Goal: Answer question/provide support: Share knowledge or assist other users

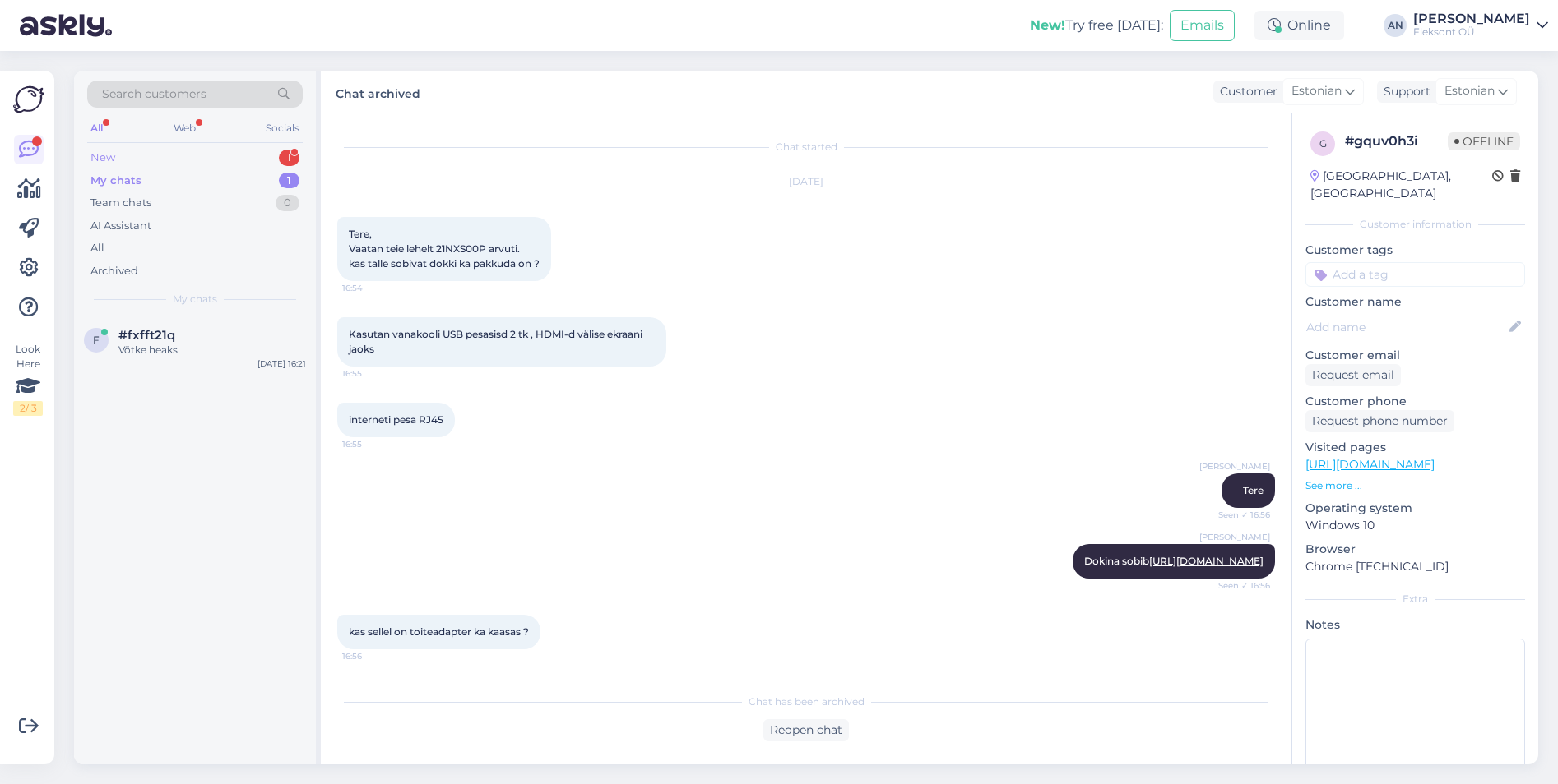
scroll to position [1934, 0]
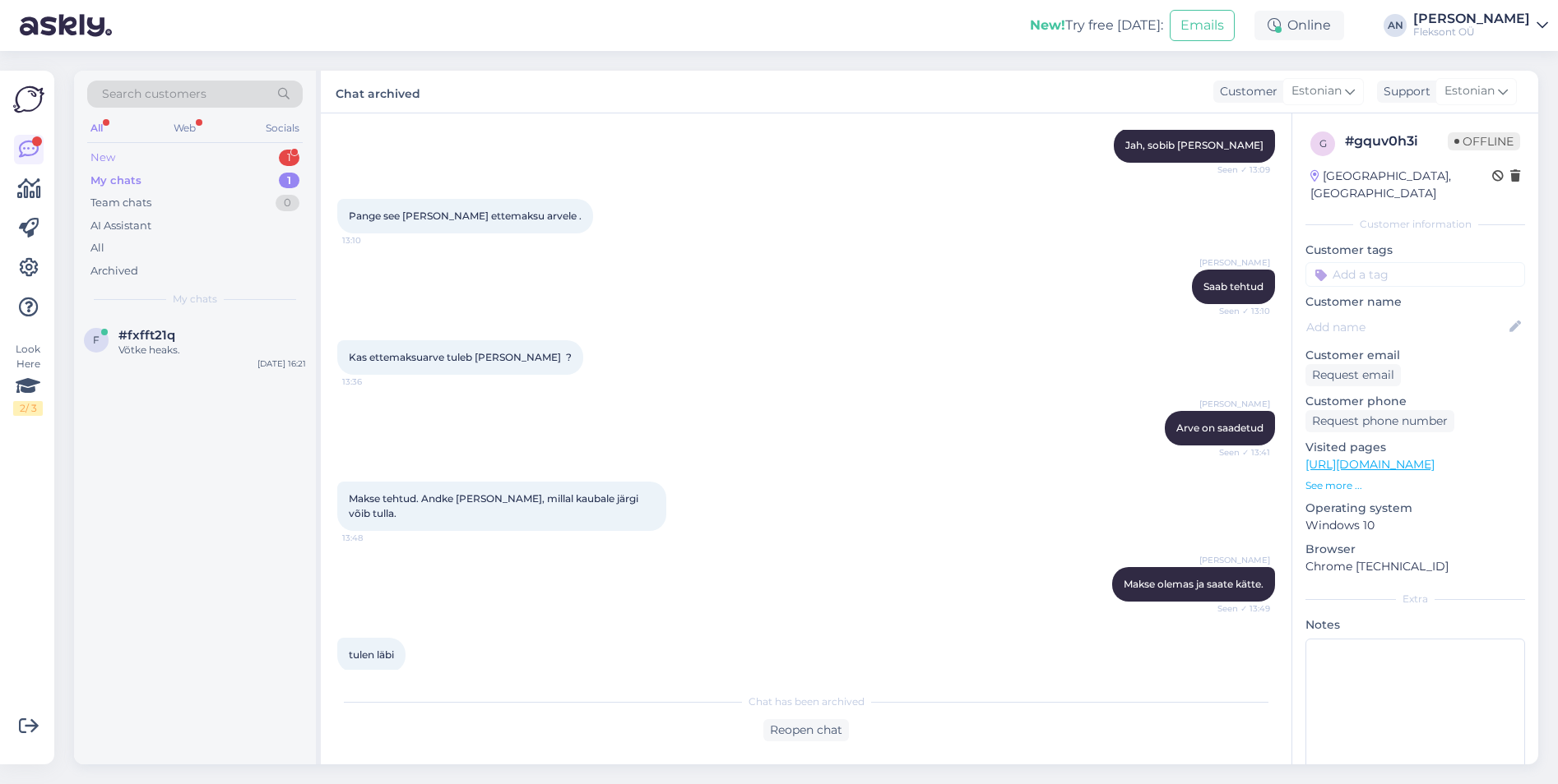
click at [131, 161] on div "New 1" at bounding box center [194, 158] width 215 height 23
click at [167, 347] on div "Tere. Kas oleks võimalik saada monitorile veidi konkurentsivõimelisem hinnapakk…" at bounding box center [212, 357] width 188 height 29
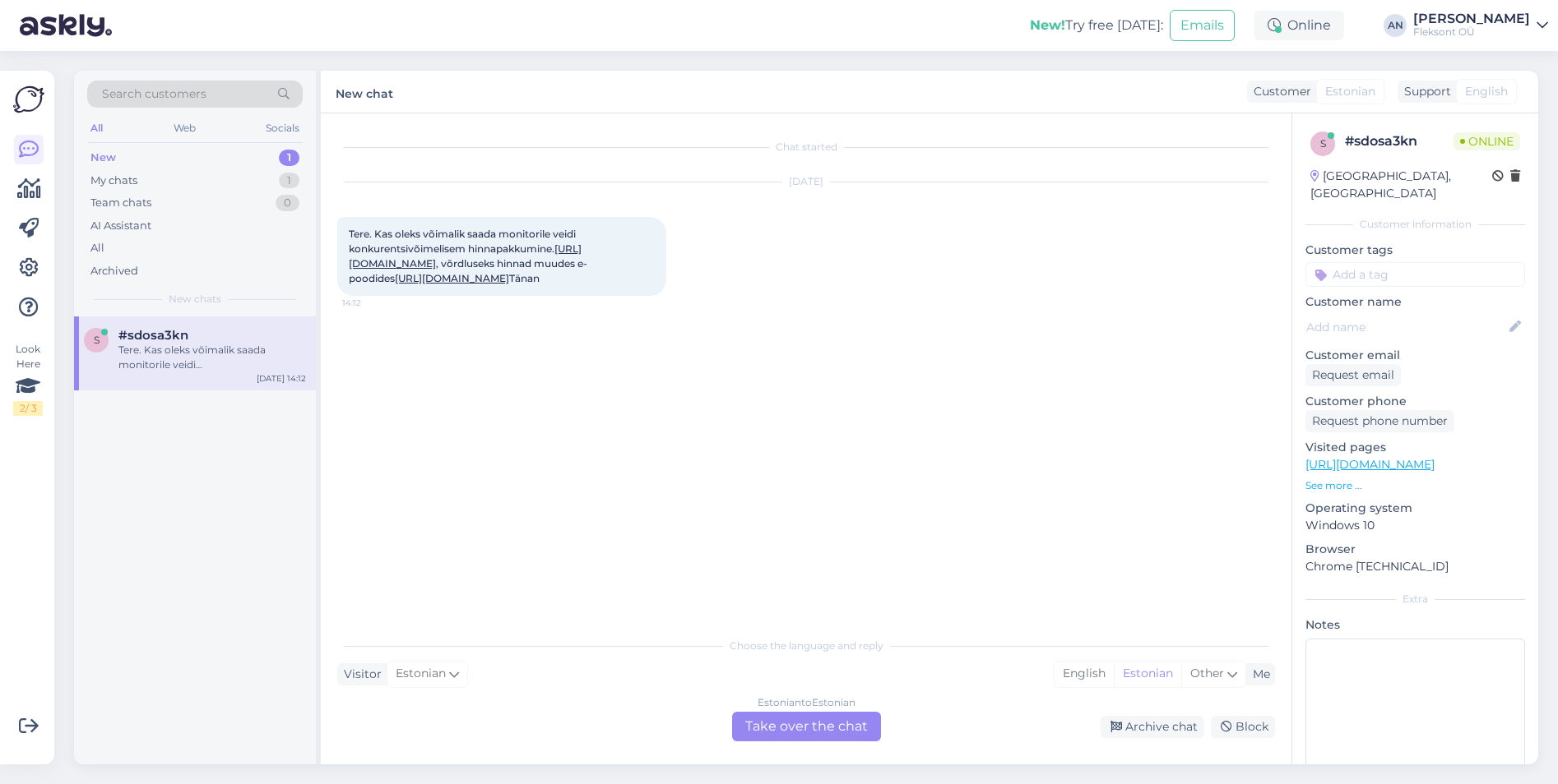
click at [712, 361] on div "Chat started [DATE] Tere. Kas oleks võimalik saada monitorile veidi konkurentsi…" at bounding box center [814, 372] width 953 height 484
click at [622, 296] on div "Tere. Kas oleks võimalik saada monitorile veidi konkurentsivõimelisem hinnapakk…" at bounding box center [501, 256] width 329 height 79
click at [539, 261] on link "[URL][DOMAIN_NAME]" at bounding box center [465, 256] width 233 height 27
click at [509, 277] on link "[URL][DOMAIN_NAME]" at bounding box center [452, 278] width 115 height 13
click at [137, 180] on div "My chats" at bounding box center [114, 181] width 47 height 17
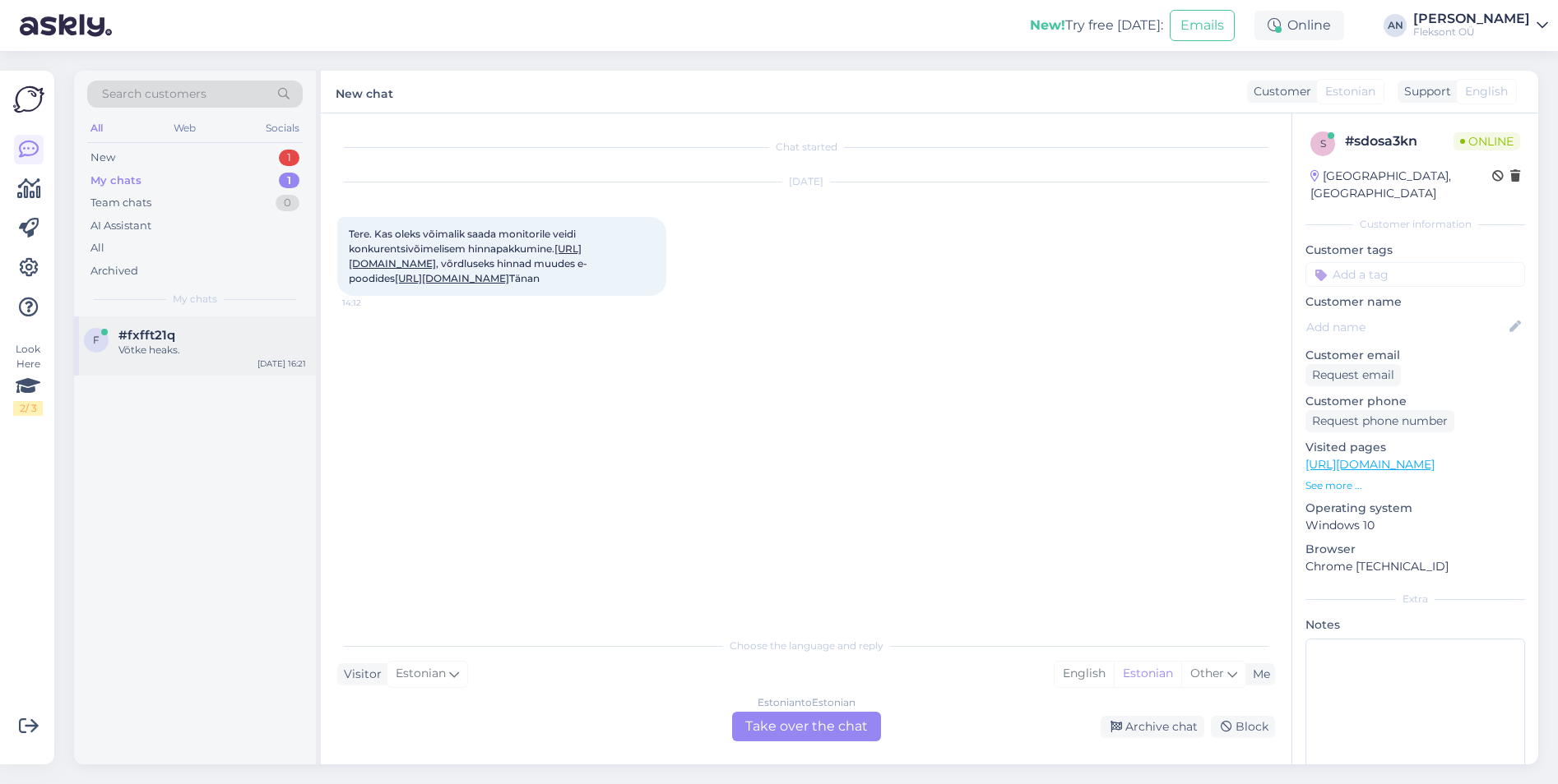
click at [141, 336] on span "#fxfft21q" at bounding box center [147, 336] width 57 height 15
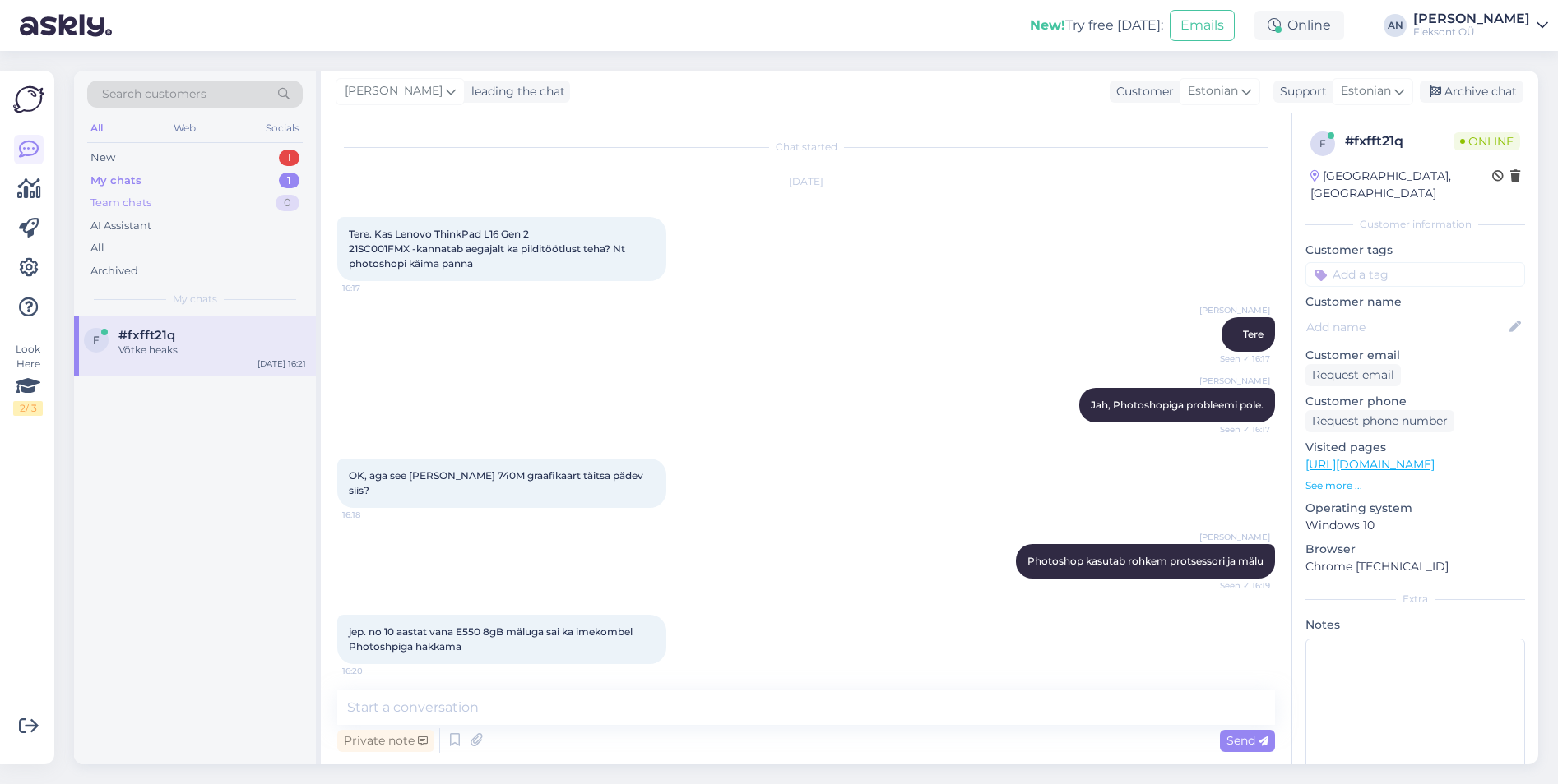
scroll to position [133, 0]
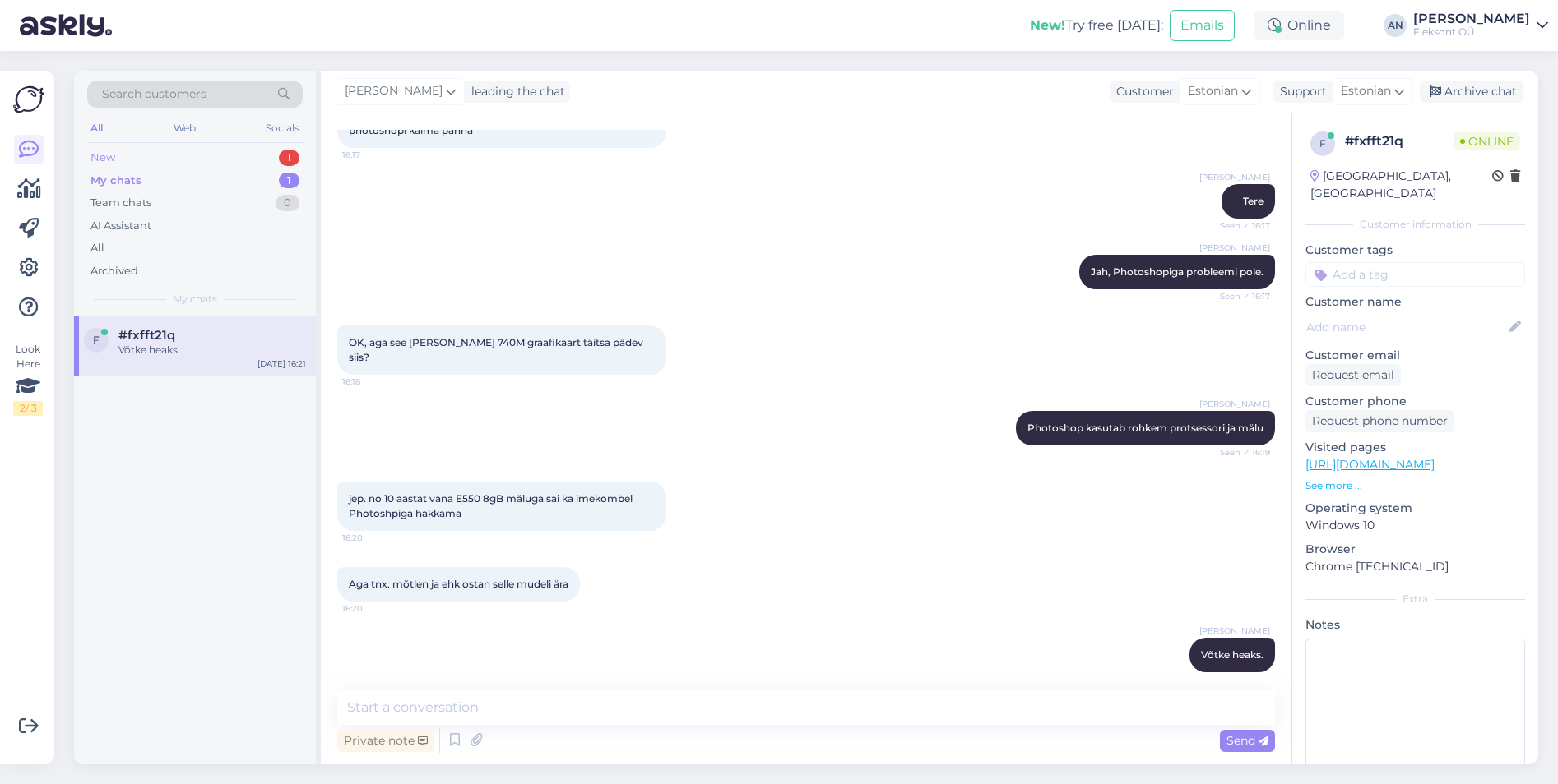
click at [125, 151] on div "New 1" at bounding box center [194, 158] width 215 height 23
click at [100, 277] on div "Archived" at bounding box center [114, 271] width 48 height 17
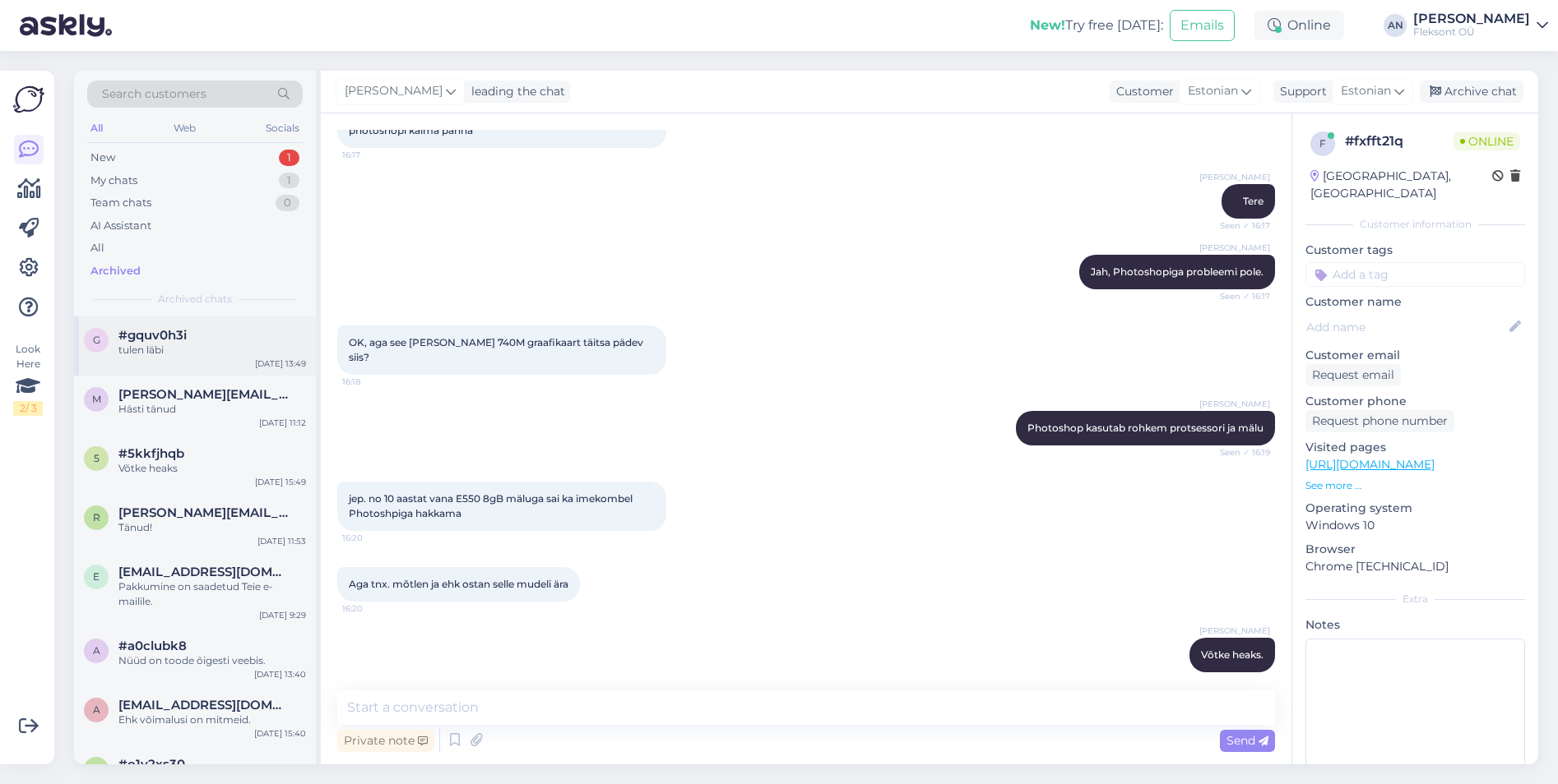
click at [165, 343] on div "tulen läbi" at bounding box center [212, 351] width 188 height 15
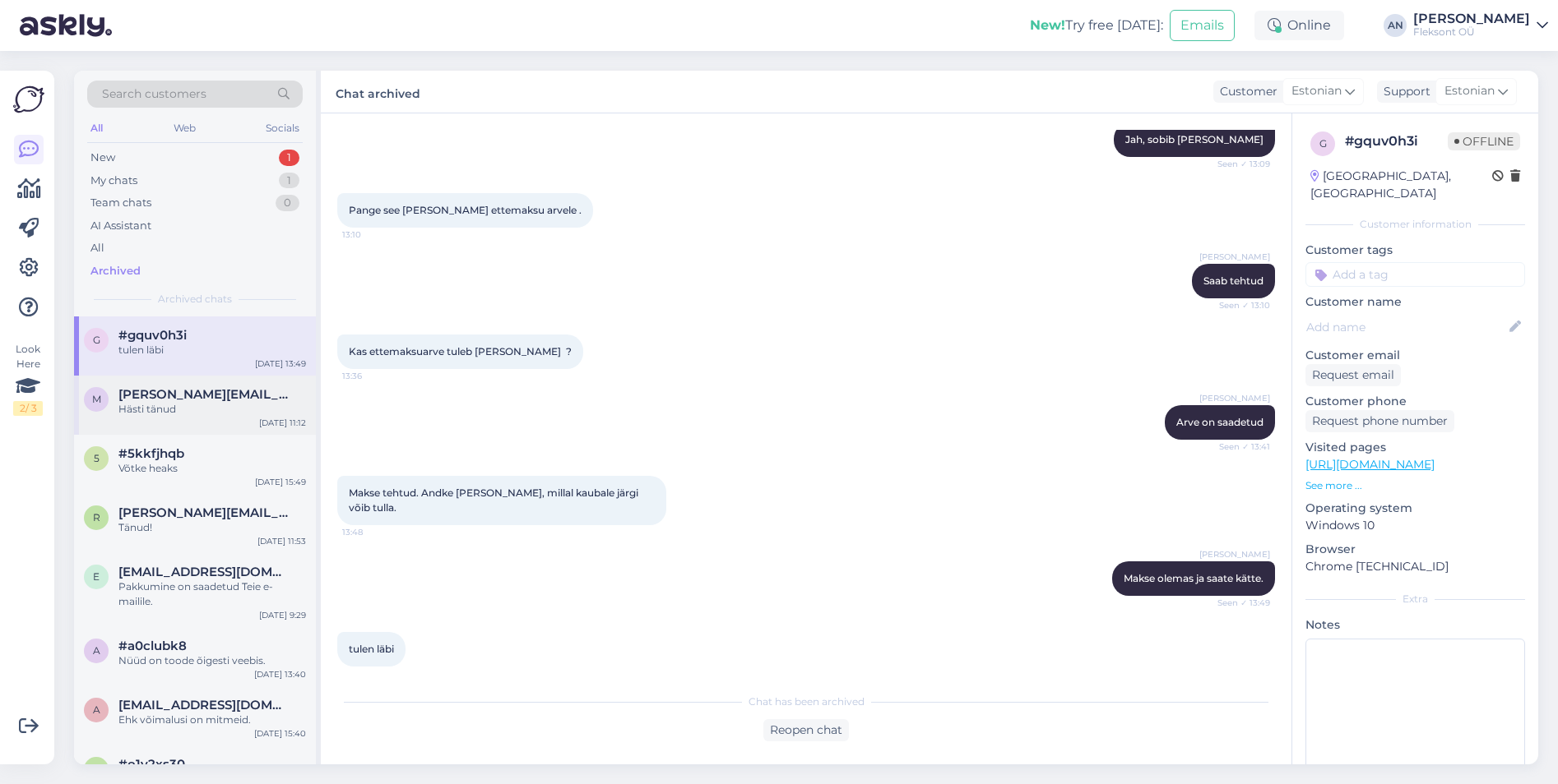
click at [155, 402] on div "Hästi tänud" at bounding box center [212, 409] width 188 height 15
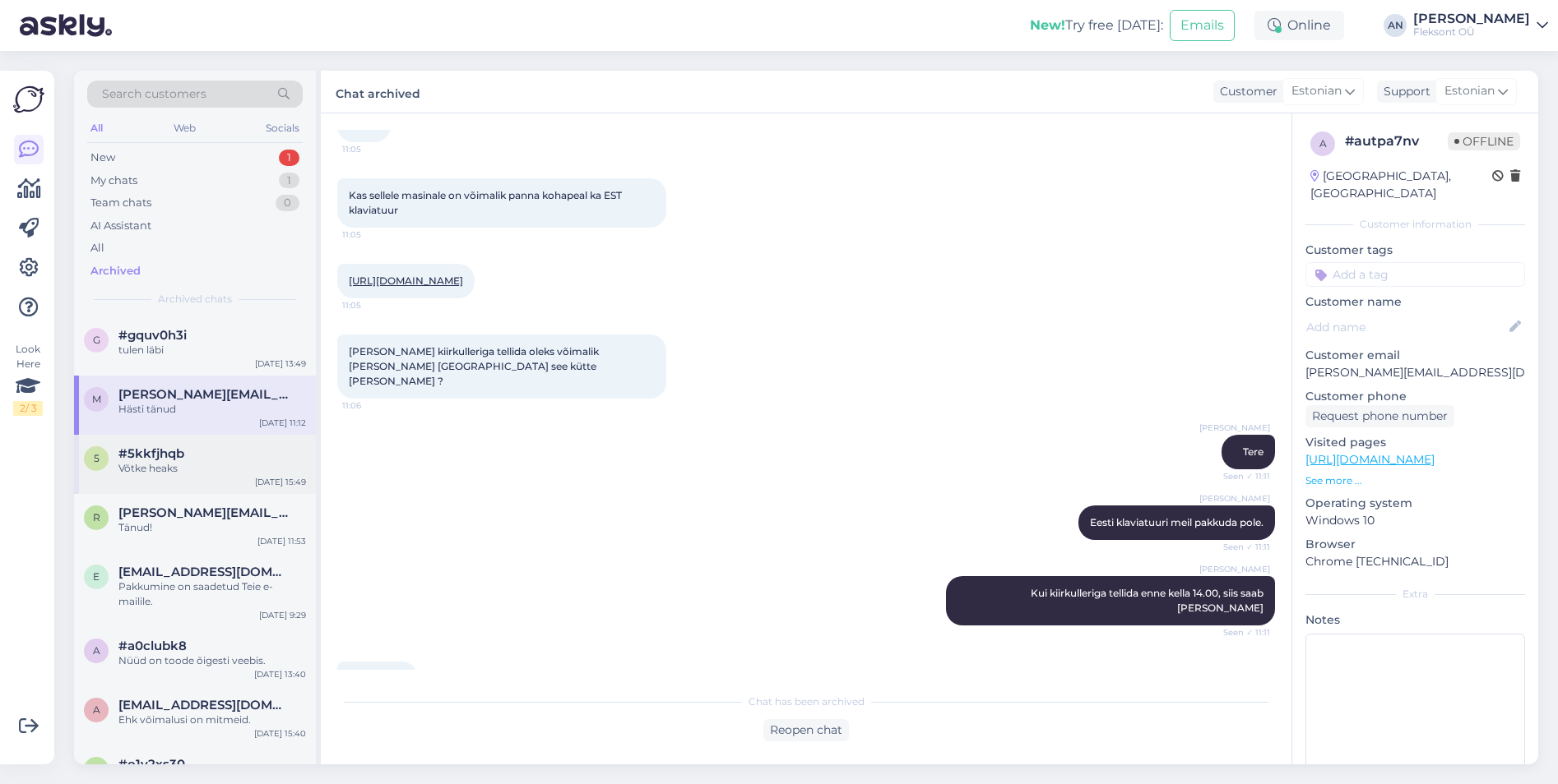
click at [154, 454] on span "#5kkfjhqb" at bounding box center [151, 453] width 66 height 15
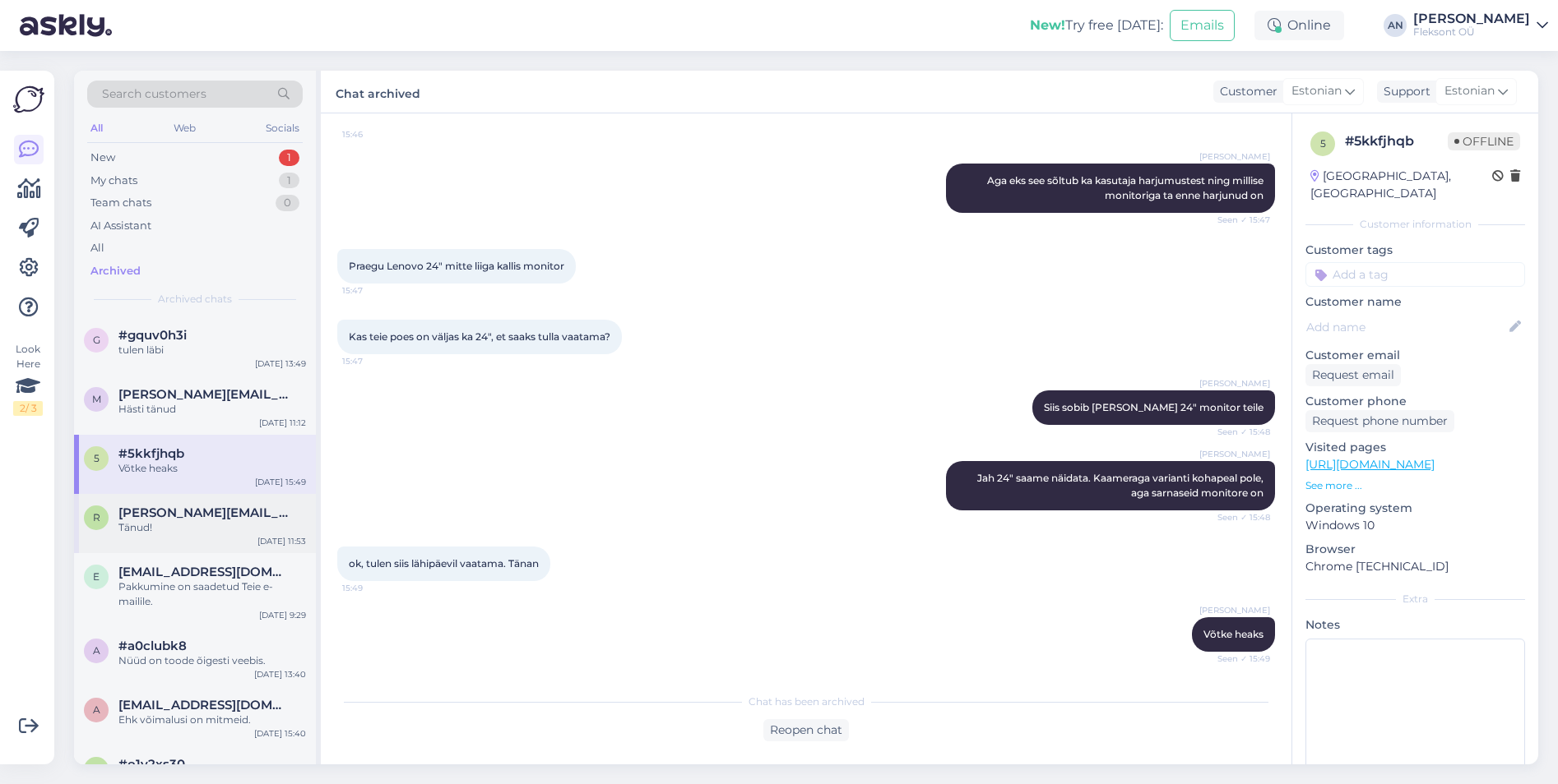
click at [176, 530] on div "Tänud!" at bounding box center [212, 528] width 188 height 15
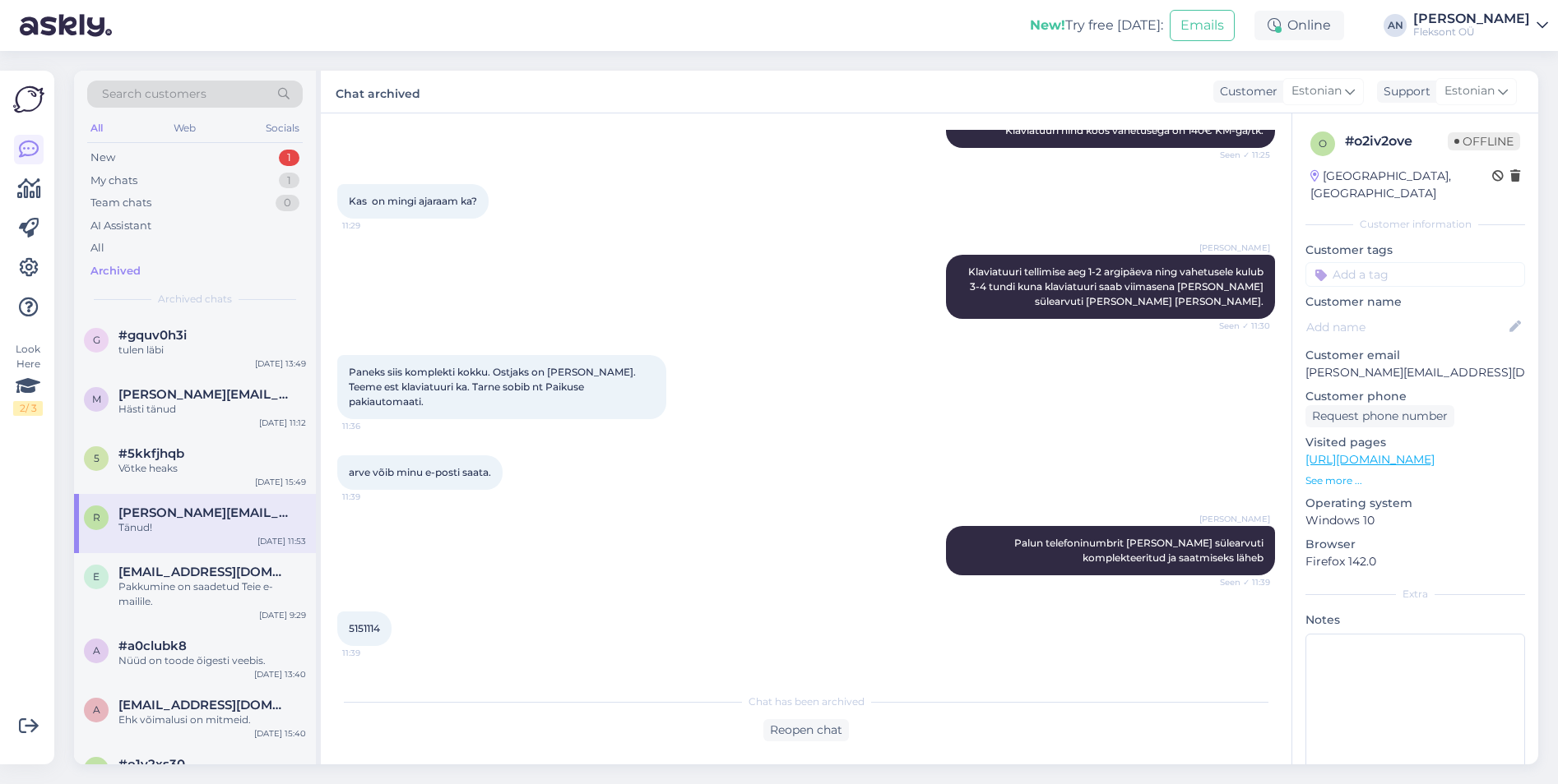
scroll to position [190, 0]
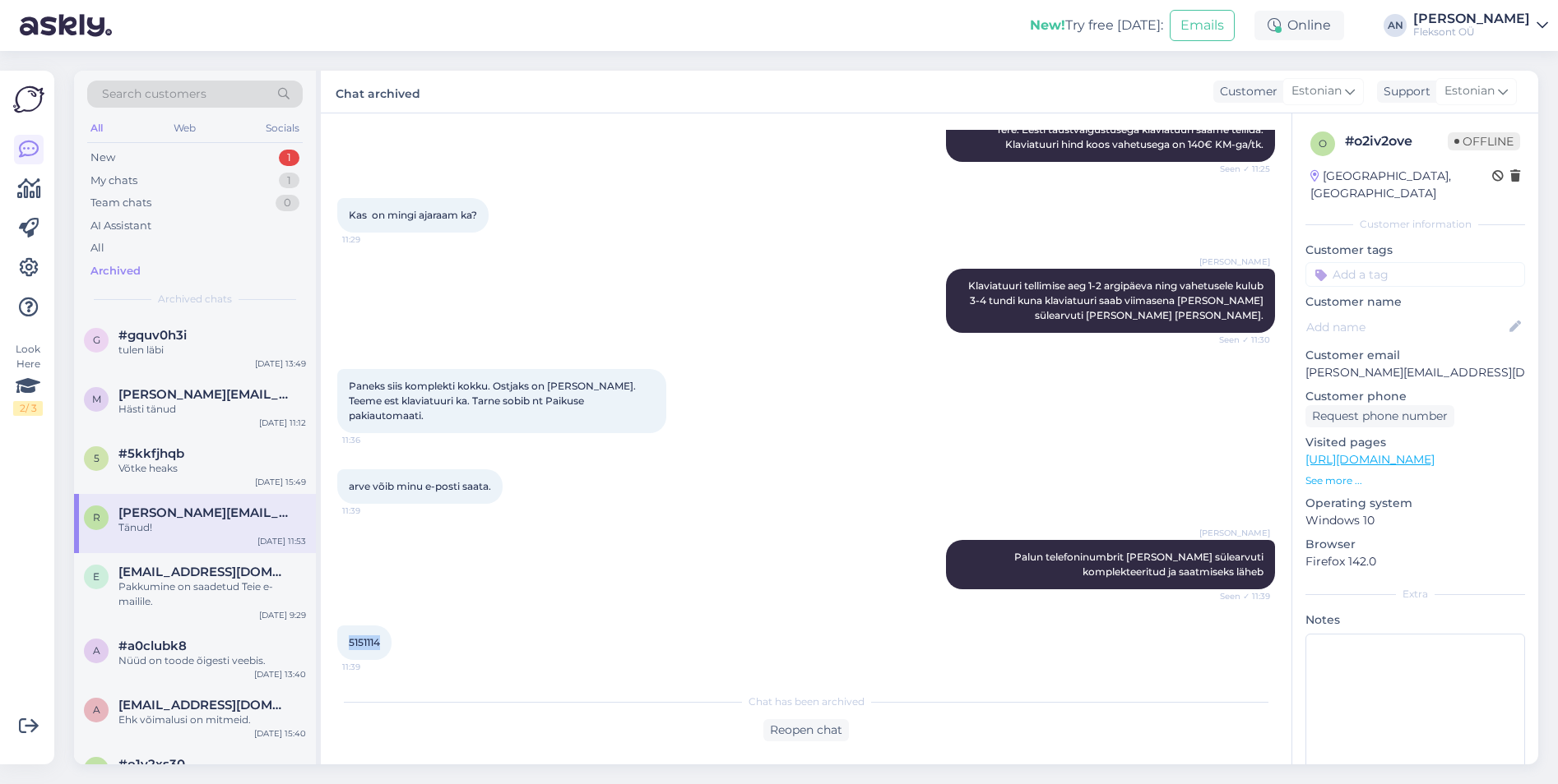
drag, startPoint x: 387, startPoint y: 651, endPoint x: 342, endPoint y: 651, distance: 45.0
click at [342, 651] on div "5151114 11:39" at bounding box center [364, 643] width 54 height 34
copy span "5151114"
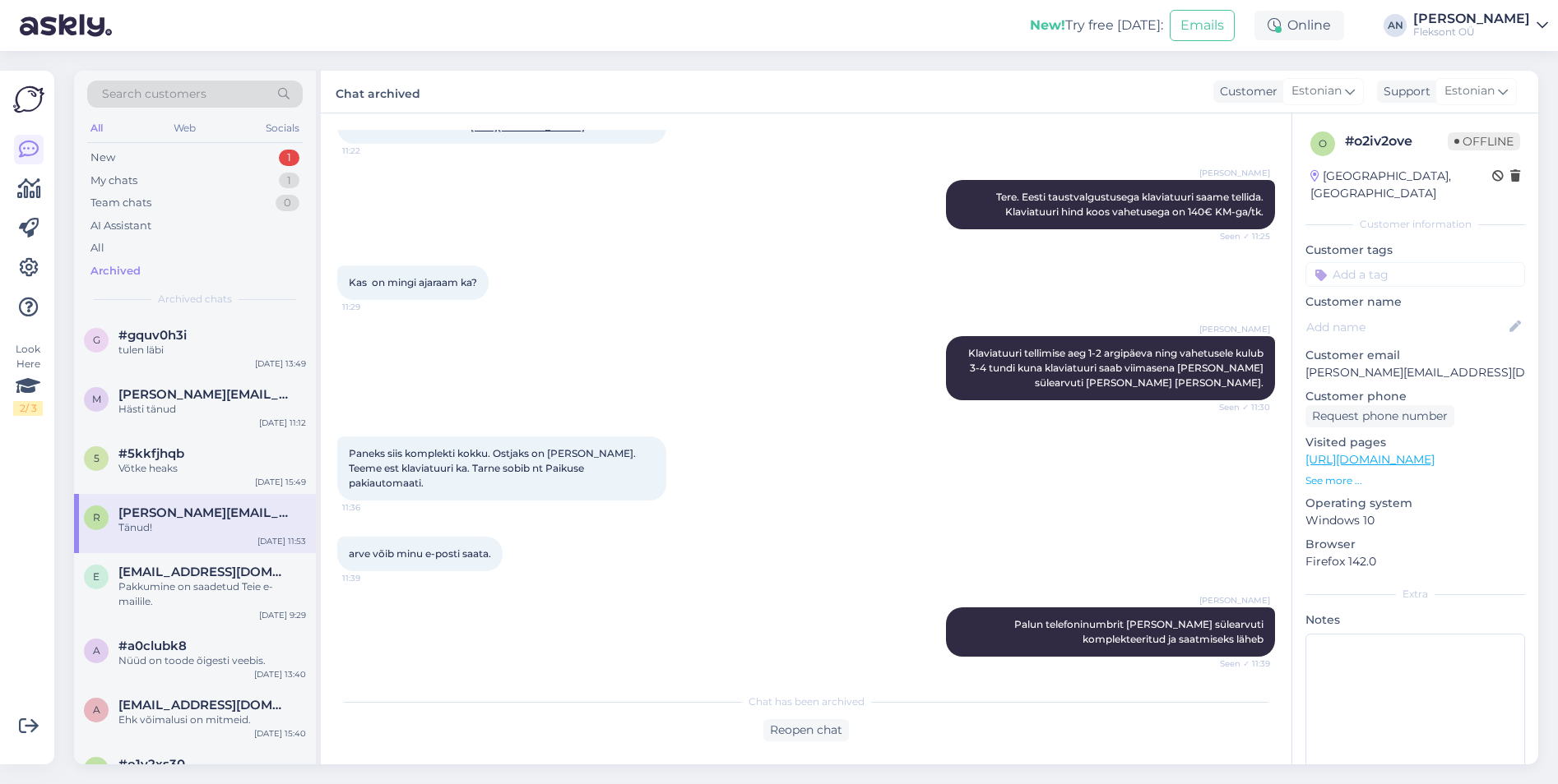
scroll to position [25, 0]
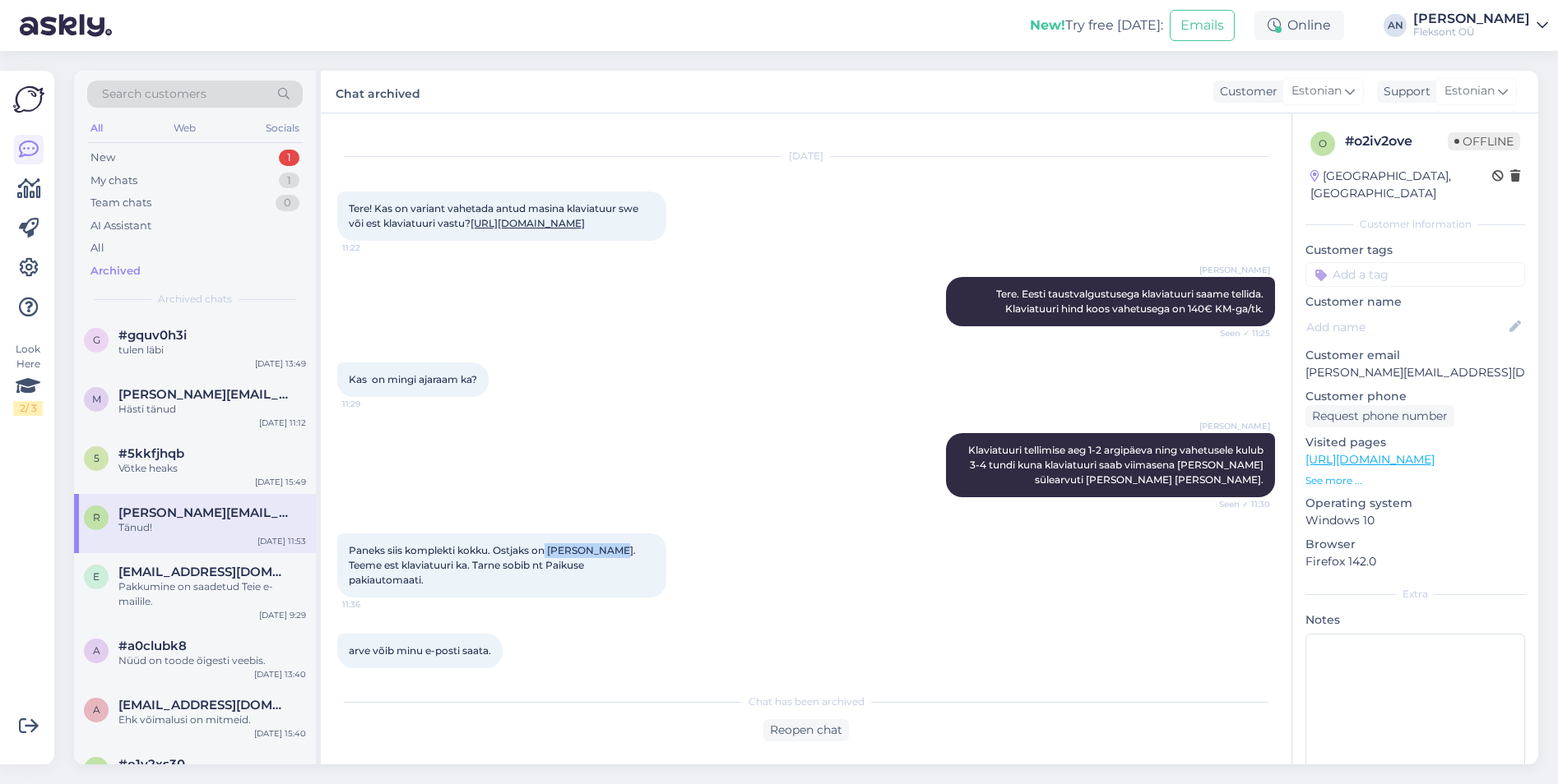
drag, startPoint x: 548, startPoint y: 564, endPoint x: 617, endPoint y: 571, distance: 69.4
click at [617, 571] on span "Paneks siis komplekti kokku. Ostjaks on [PERSON_NAME]. Teeme est klaviatuuri ka…" at bounding box center [494, 565] width 290 height 42
copy span "[PERSON_NAME]"
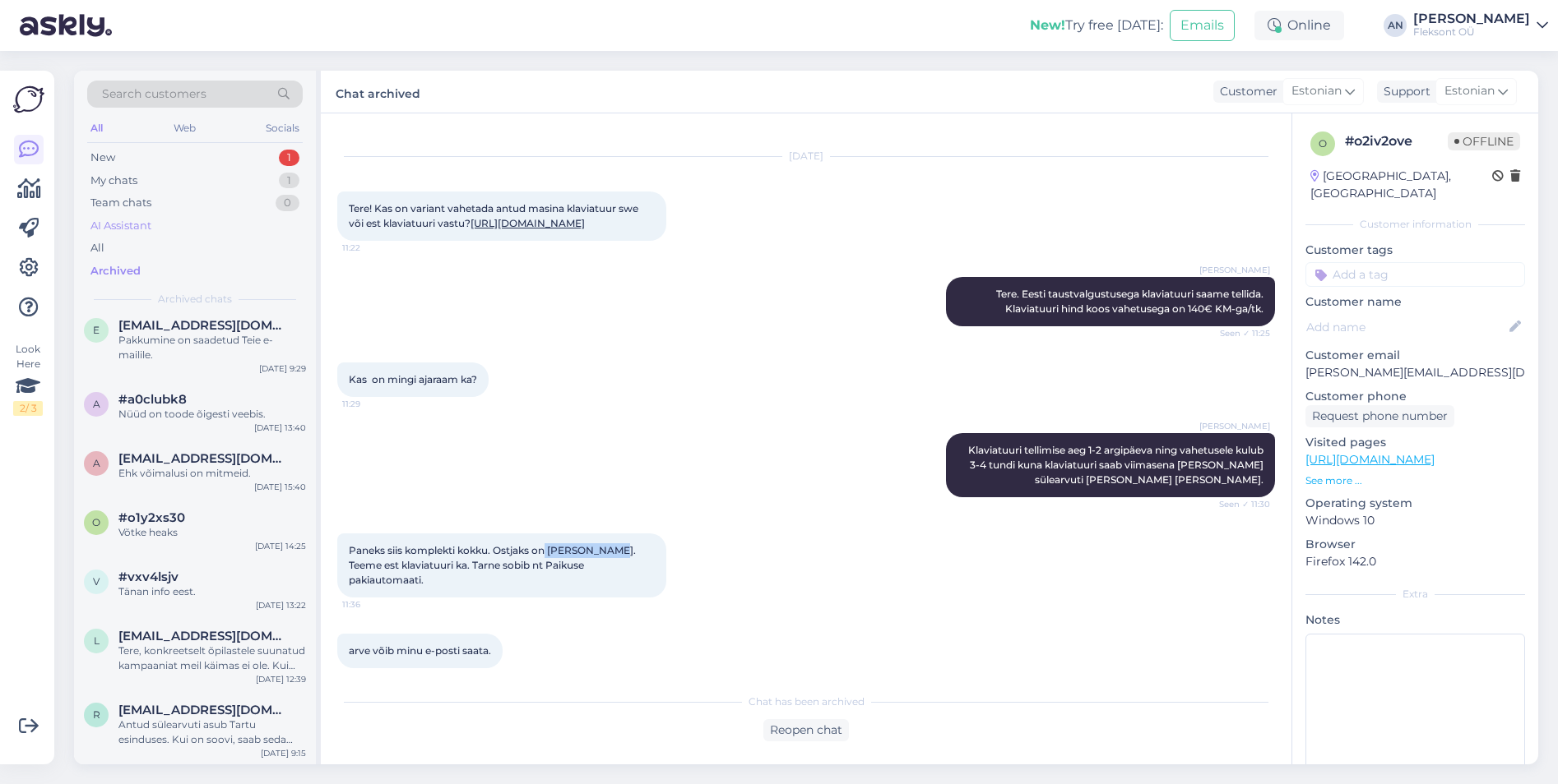
scroll to position [0, 0]
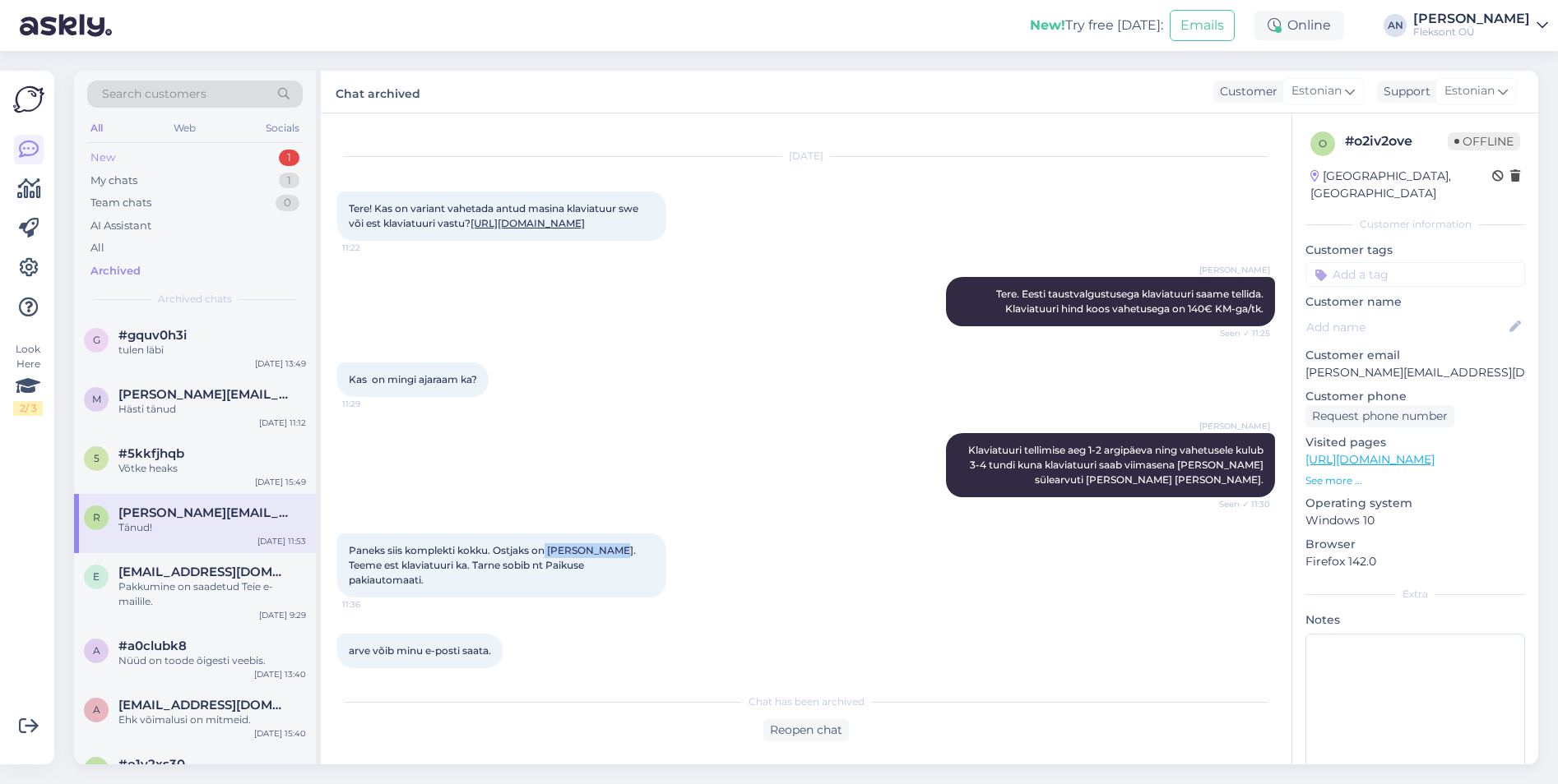
click at [108, 161] on div "New" at bounding box center [102, 158] width 24 height 17
